Goal: Information Seeking & Learning: Understand process/instructions

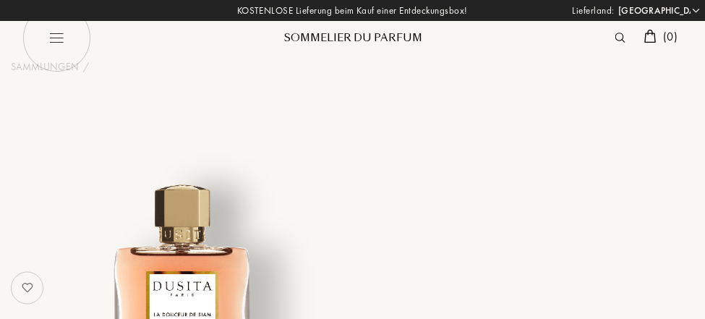
select select "DE"
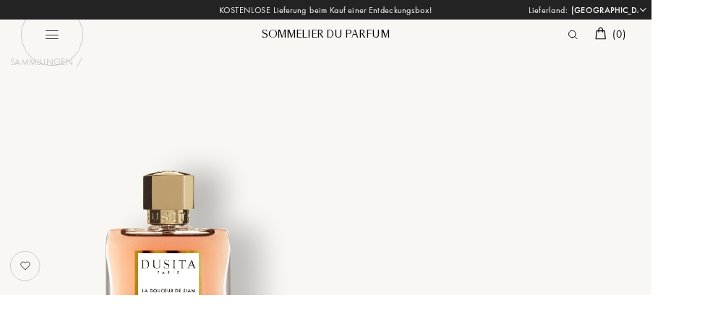
select select "4"
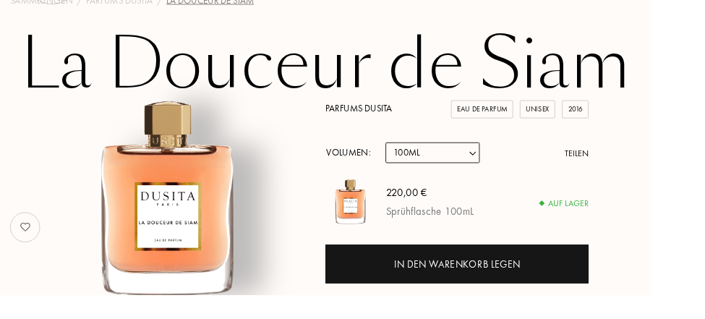
scroll to position [68, 0]
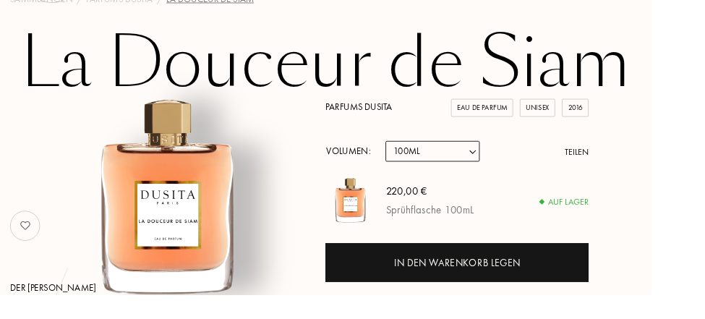
click at [446, 156] on select "Probe 15mL 22.5mL (3 * 7.5mL) 50mL 100mL" at bounding box center [468, 163] width 102 height 22
select select "3"
click at [417, 152] on select "Probe 15mL 22.5mL (3 * 7.5mL) 50mL 100mL" at bounding box center [468, 163] width 102 height 22
select select "3"
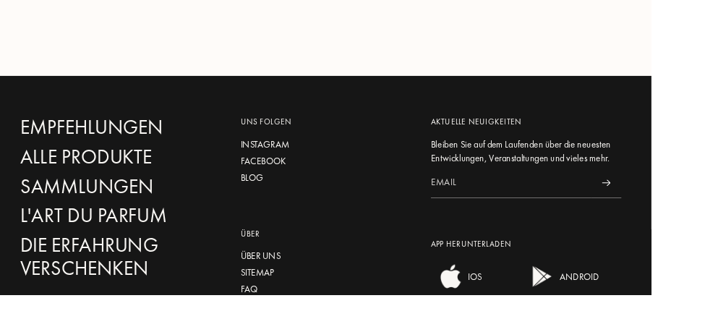
scroll to position [2918, 0]
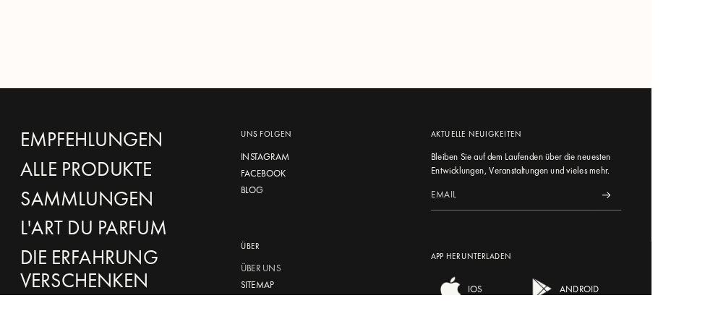
click at [268, 283] on div "Über uns" at bounding box center [352, 290] width 184 height 15
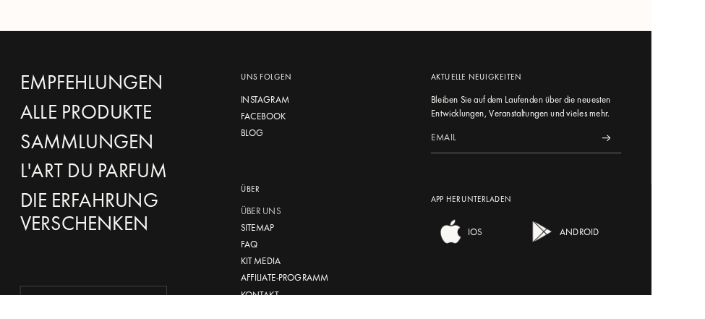
scroll to position [2993, 0]
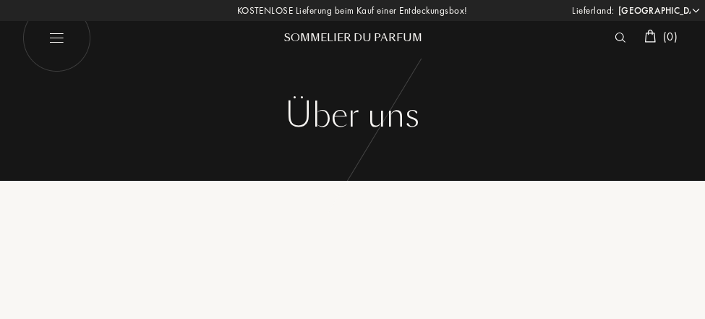
select select "DE"
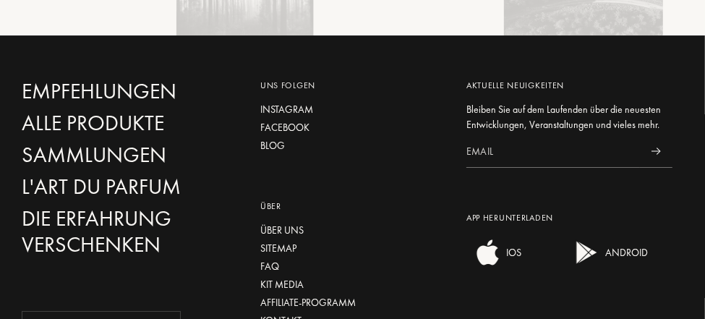
scroll to position [2831, 0]
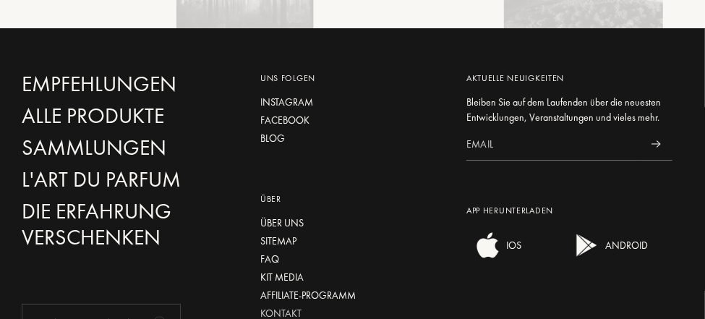
click at [267, 306] on div "Kontakt" at bounding box center [352, 313] width 184 height 15
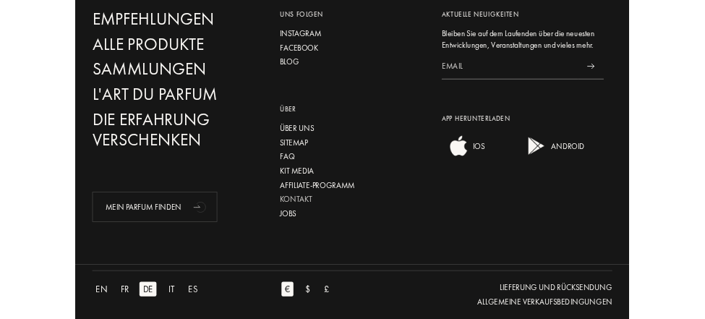
scroll to position [2901, 0]
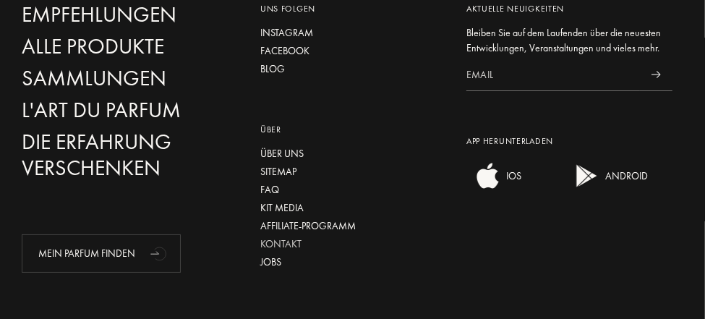
click at [268, 236] on div "Kontakt" at bounding box center [352, 243] width 184 height 15
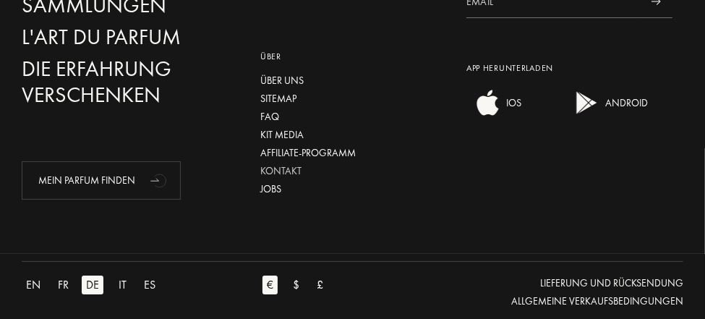
scroll to position [2985, 0]
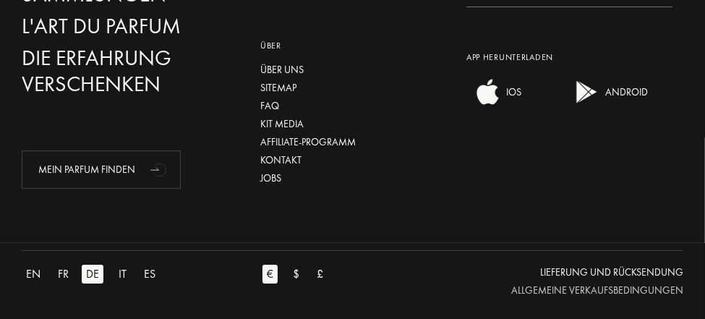
click at [590, 283] on div "Allgemeine Verkaufsbedingungen" at bounding box center [597, 290] width 172 height 15
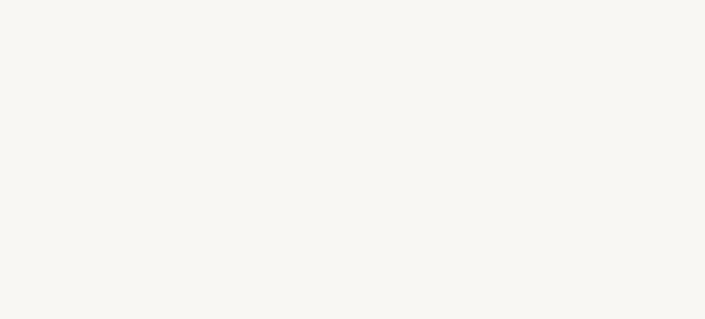
select select "DE"
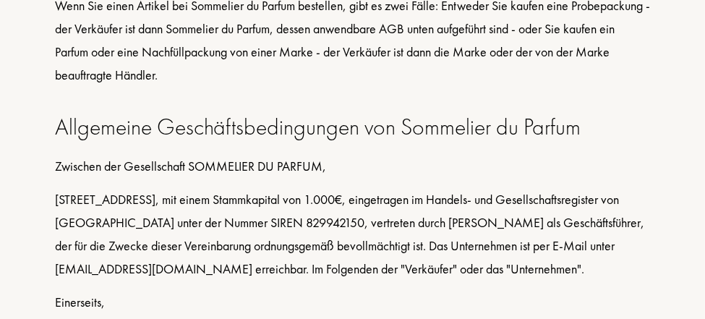
scroll to position [463, 0]
